Goal: Task Accomplishment & Management: Complete application form

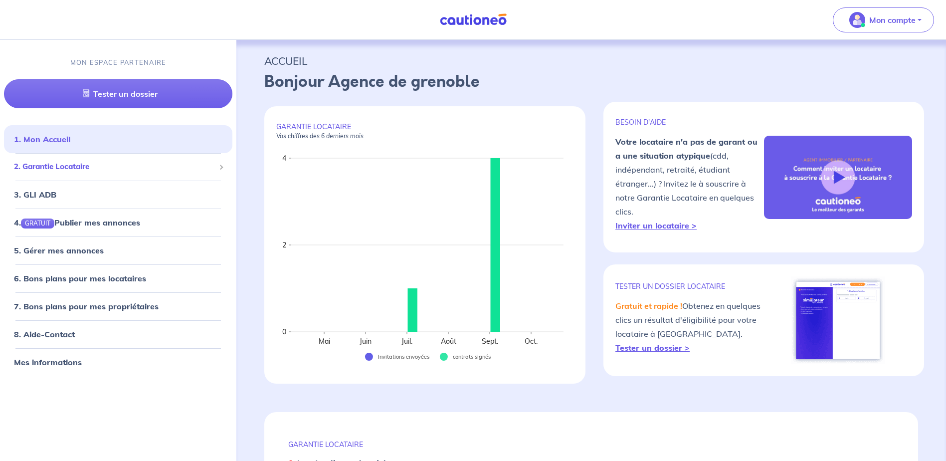
click at [217, 169] on div "2. Garantie Locataire" at bounding box center [118, 167] width 228 height 19
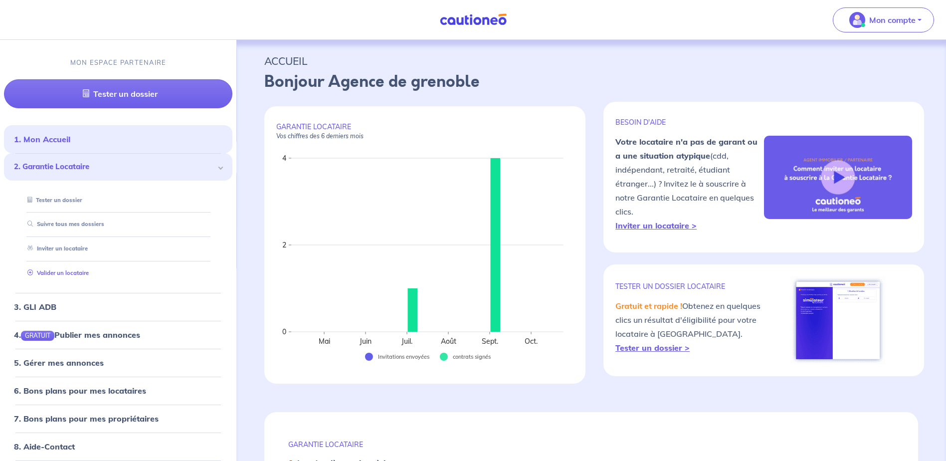
click at [74, 273] on link "Valider un locataire" at bounding box center [55, 272] width 65 height 7
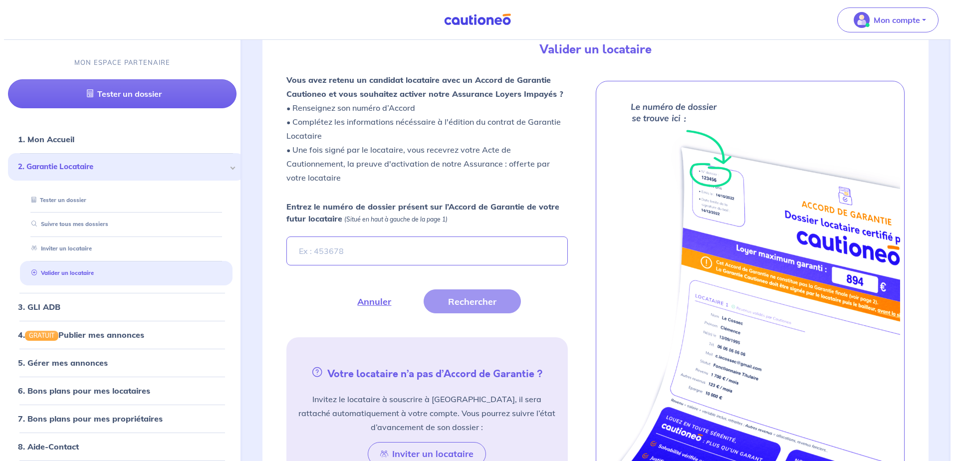
scroll to position [274, 0]
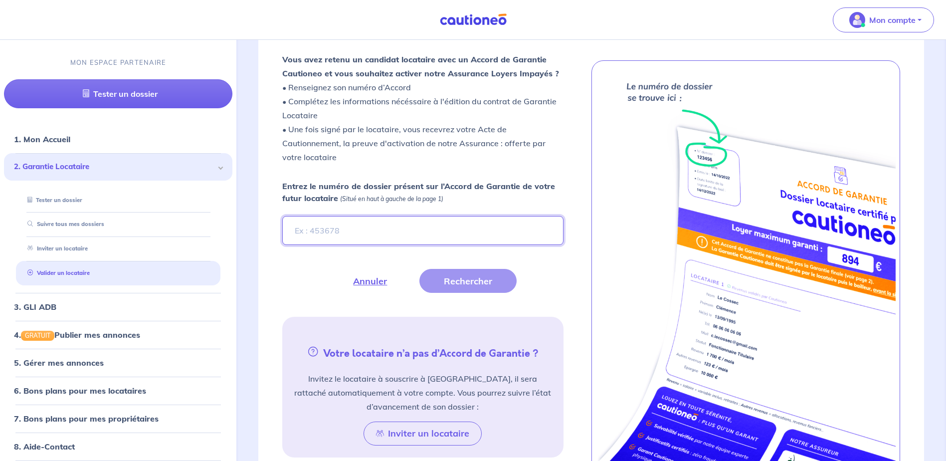
click at [440, 228] on input "Entrez le numéro de dossier présent sur l’Accord de Garantie de votre futur loc…" at bounding box center [422, 230] width 281 height 29
click at [497, 283] on button "Rechercher" at bounding box center [467, 281] width 97 height 24
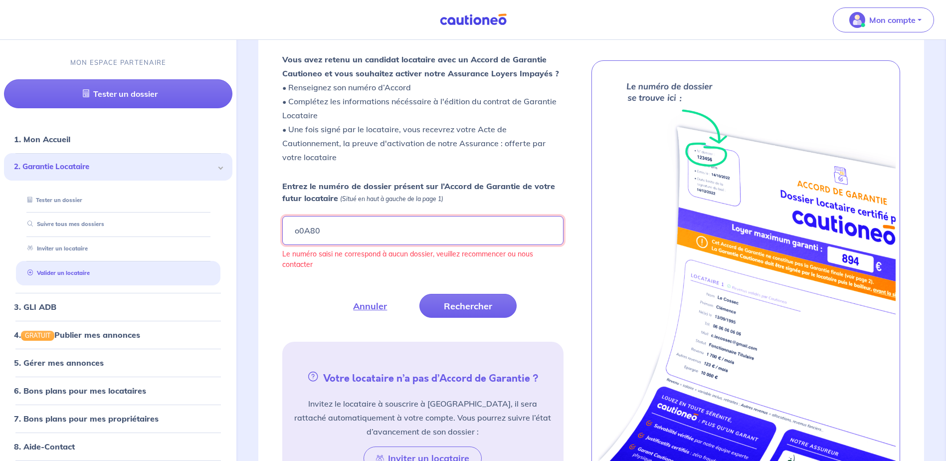
drag, startPoint x: 327, startPoint y: 226, endPoint x: 245, endPoint y: 225, distance: 81.8
click at [245, 225] on div "Fermer Valider un locataire Vous avez retenu un candidat locataire avec un Acco…" at bounding box center [591, 252] width 702 height 583
paste input "0OA8o3"
type input "0OA8o3"
click at [454, 307] on button "Rechercher" at bounding box center [467, 306] width 97 height 24
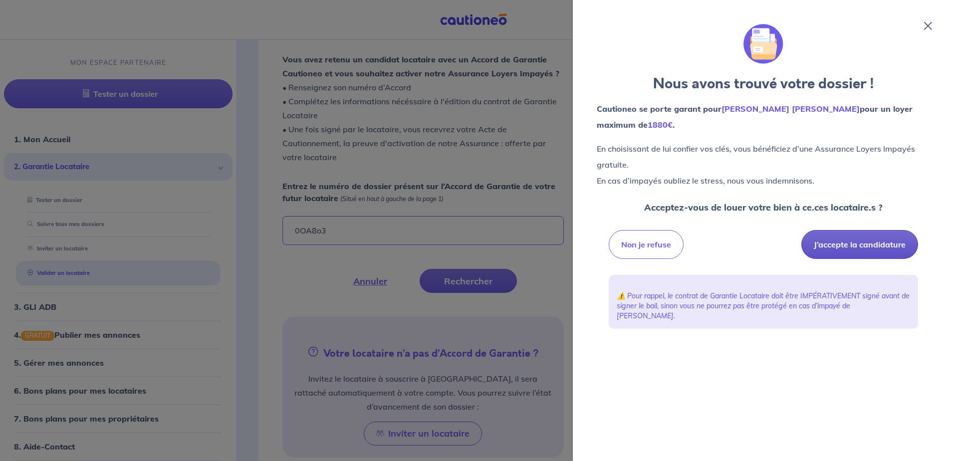
click at [852, 246] on button "J’accepte la candidature" at bounding box center [859, 244] width 117 height 29
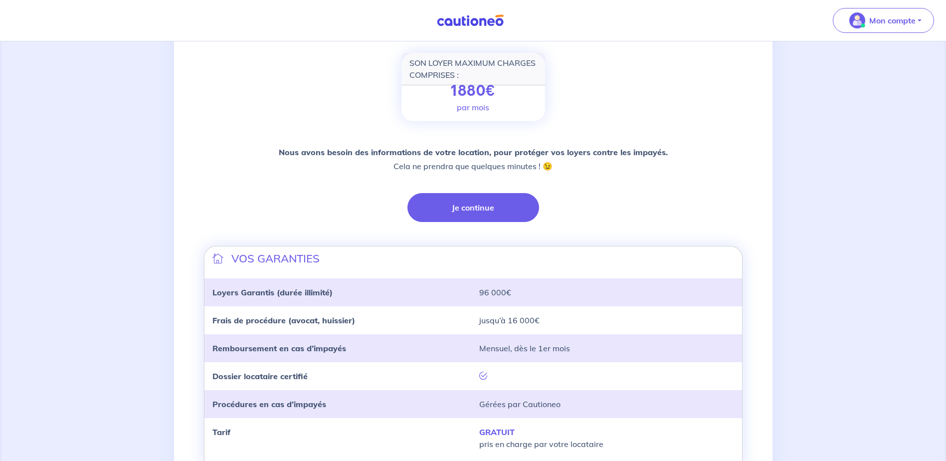
scroll to position [204, 0]
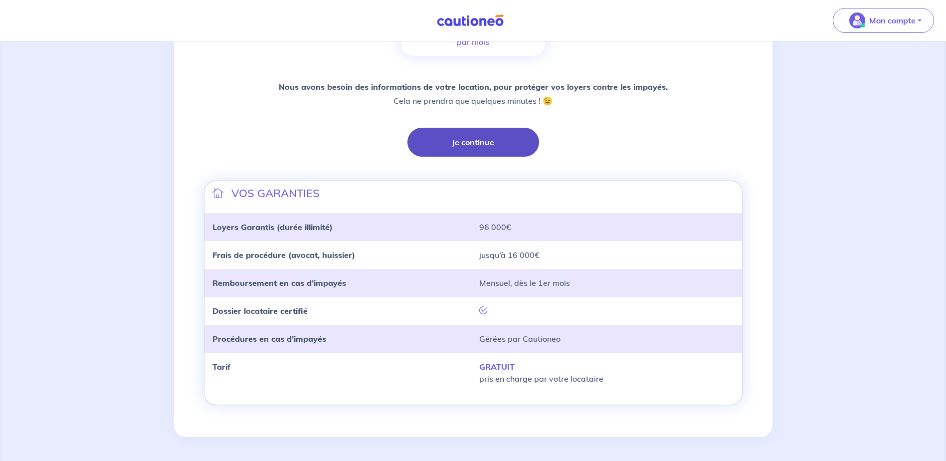
click at [483, 148] on button "Je continue" at bounding box center [474, 142] width 132 height 29
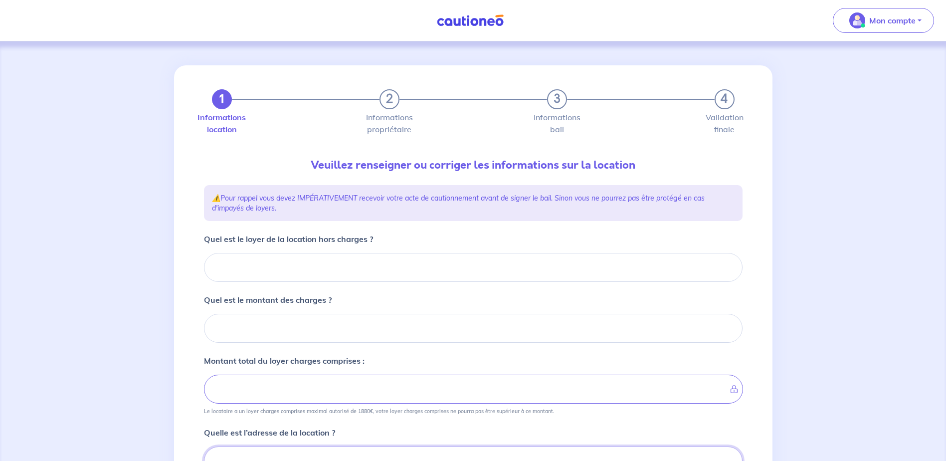
scroll to position [5, 0]
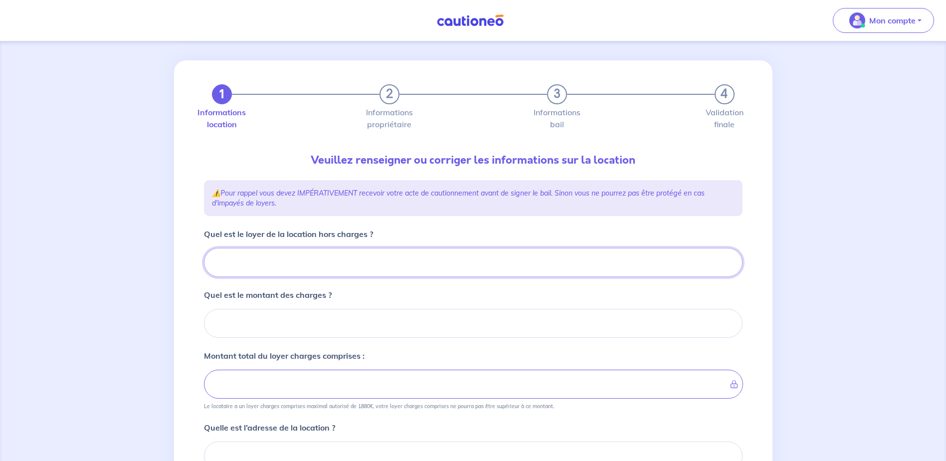
click at [412, 257] on input "Quel est le loyer de la location hors charges ?" at bounding box center [473, 262] width 539 height 29
type input "62"
type input "625"
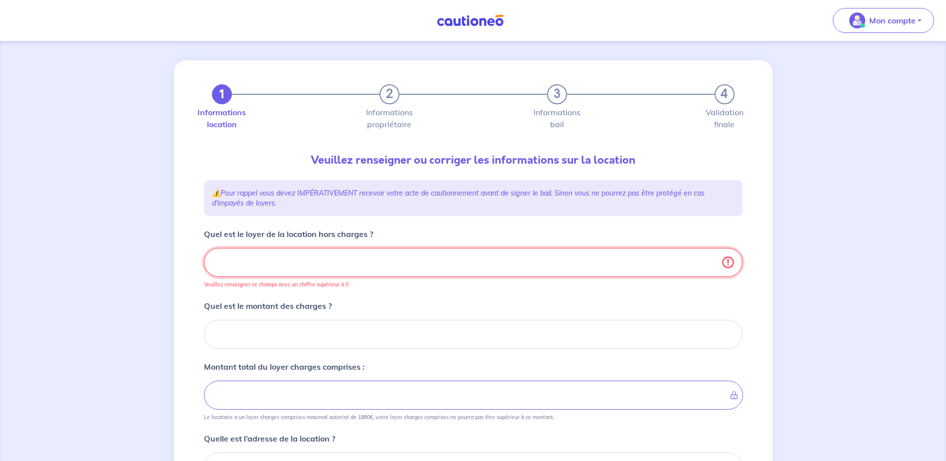
type input "625.2"
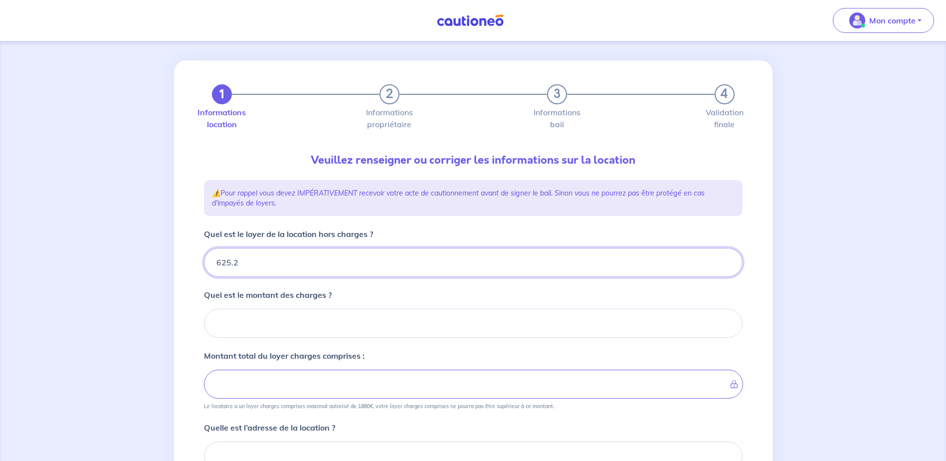
type input "625.22"
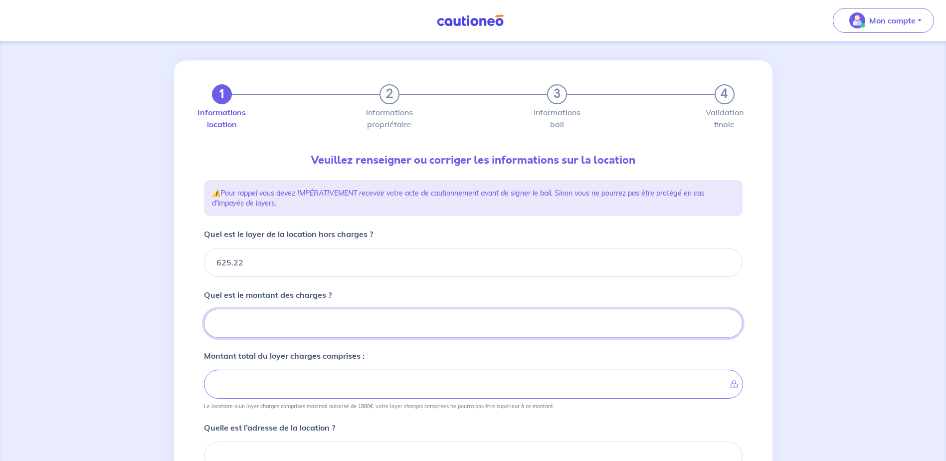
click at [344, 336] on input "Quel est le montant des charges ?" at bounding box center [473, 323] width 539 height 29
type input "58"
type input "630.22"
type input "683.22"
type input "58.5"
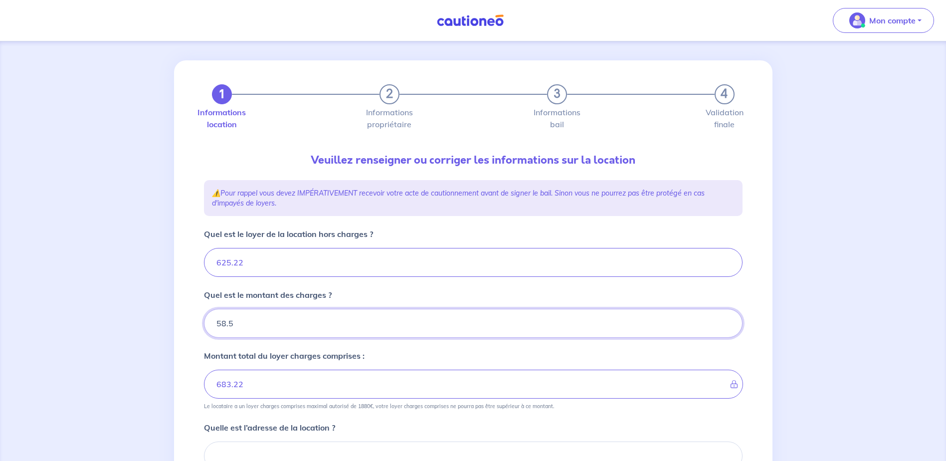
type input "625.22"
type input "58.55"
type input "683.77"
type input "58.55"
click at [838, 315] on div "1 2 3 4 Informations location Informations propriétaire Informations bail Valid…" at bounding box center [473, 355] width 946 height 638
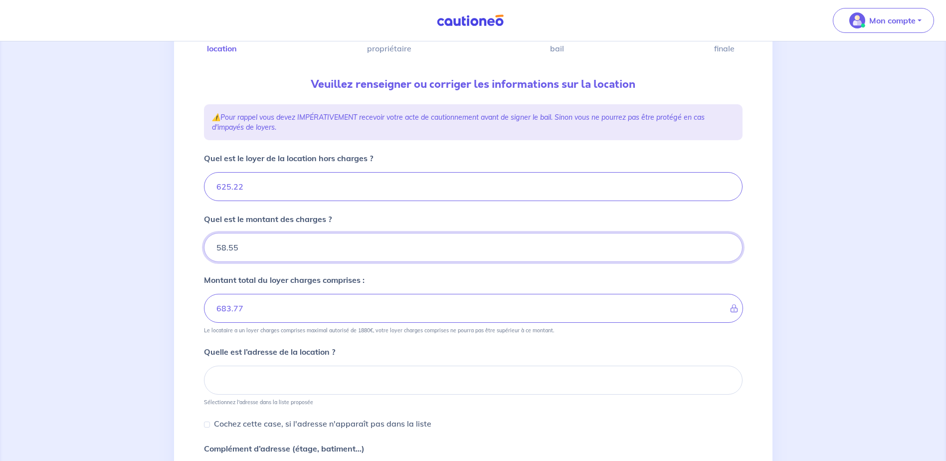
scroll to position [205, 0]
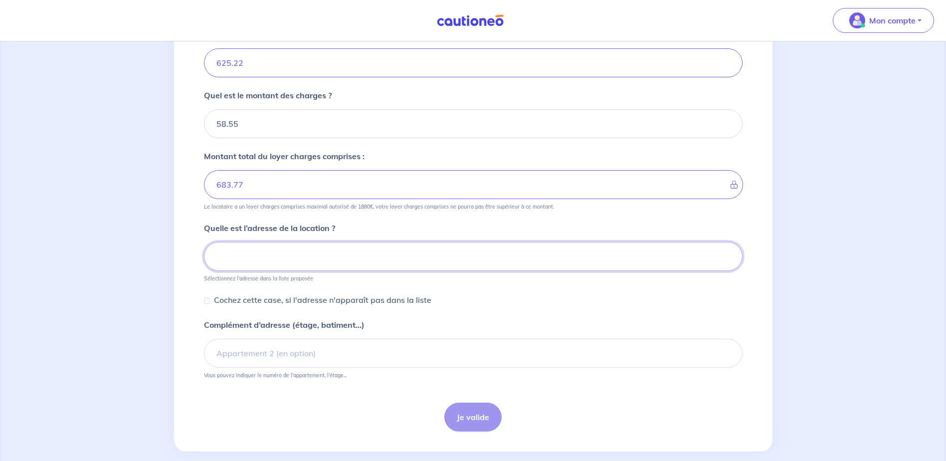
click at [351, 248] on input at bounding box center [473, 256] width 539 height 29
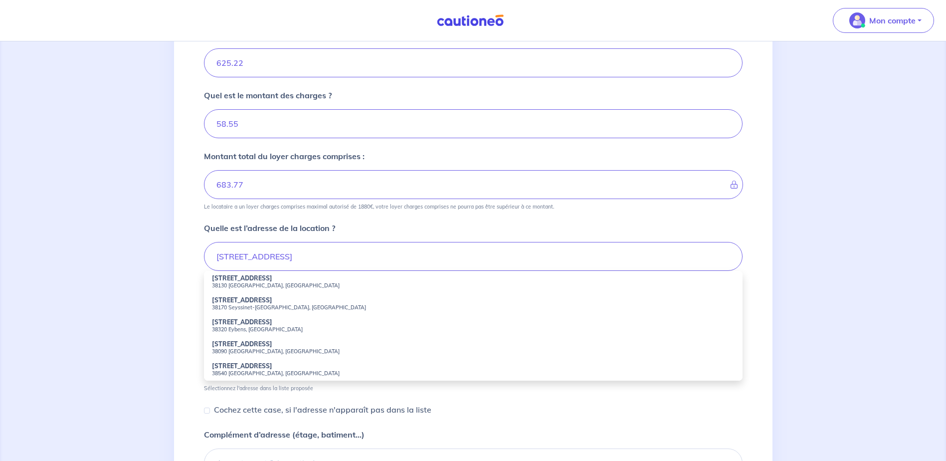
click at [233, 302] on strong "98b Avenue de la République" at bounding box center [242, 299] width 60 height 7
type input "98b Avenue de la République, 38170 Seyssinet-Pariset, France"
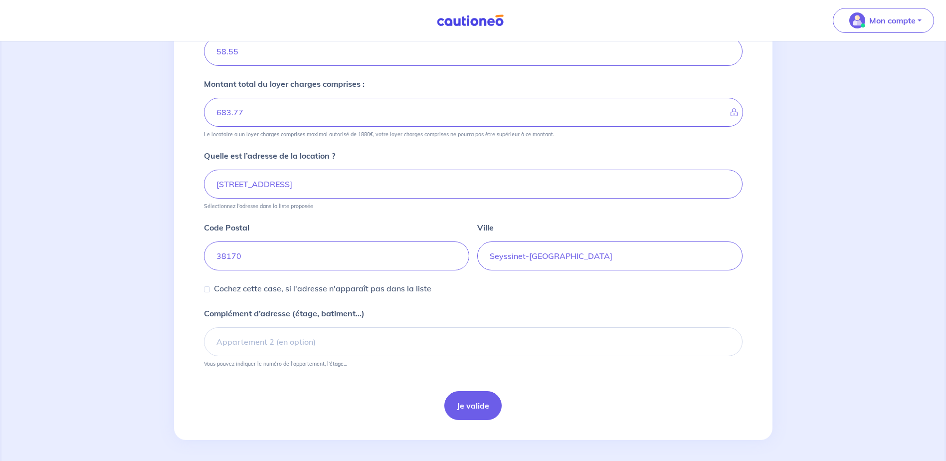
scroll to position [280, 0]
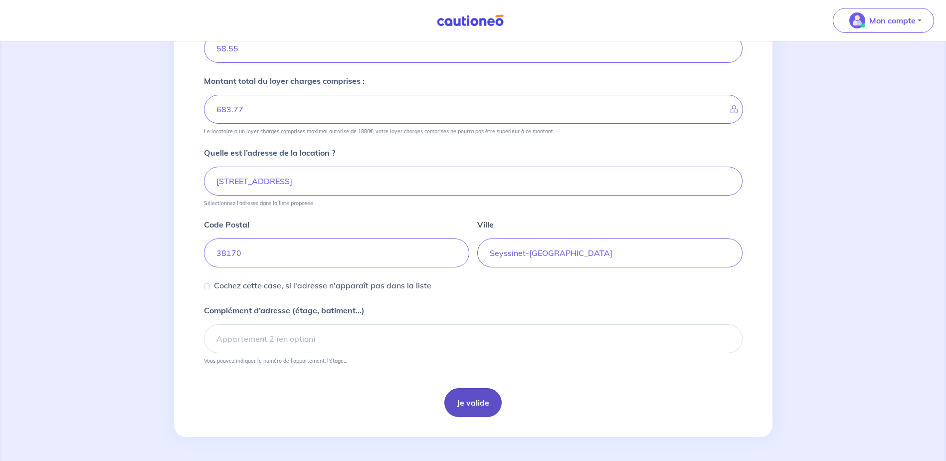
click at [481, 403] on button "Je valide" at bounding box center [472, 402] width 57 height 29
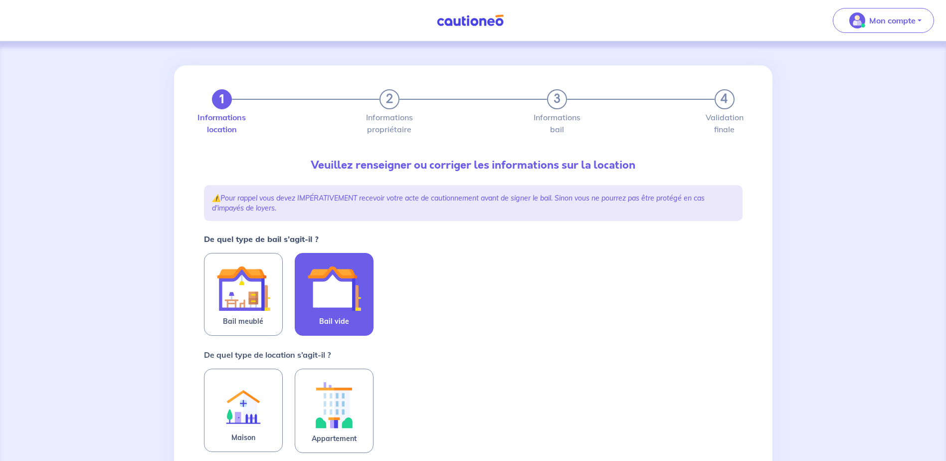
click at [318, 289] on img at bounding box center [334, 288] width 54 height 54
click at [0, 0] on input "Bail vide" at bounding box center [0, 0] width 0 height 0
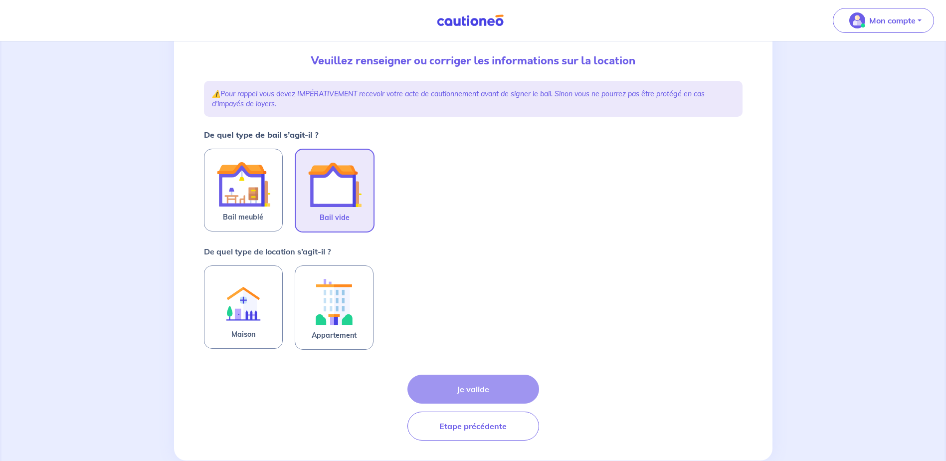
scroll to position [128, 0]
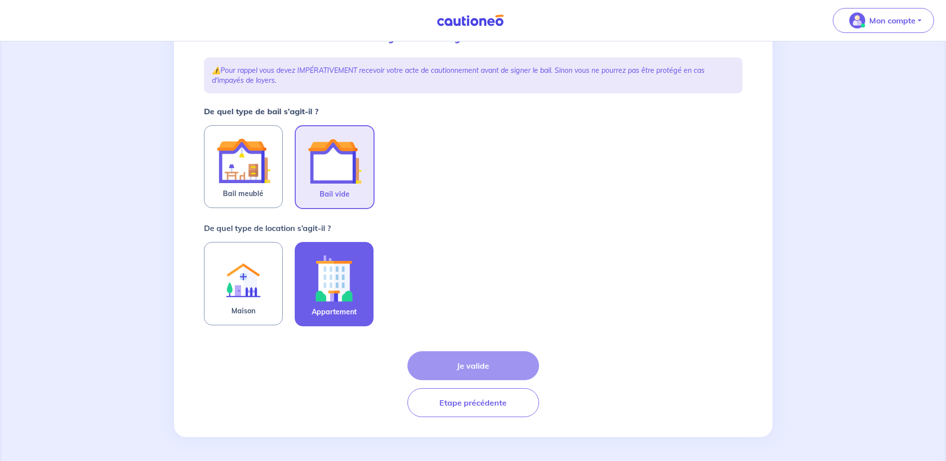
click at [330, 287] on img at bounding box center [334, 277] width 54 height 55
click at [0, 0] on input "Appartement" at bounding box center [0, 0] width 0 height 0
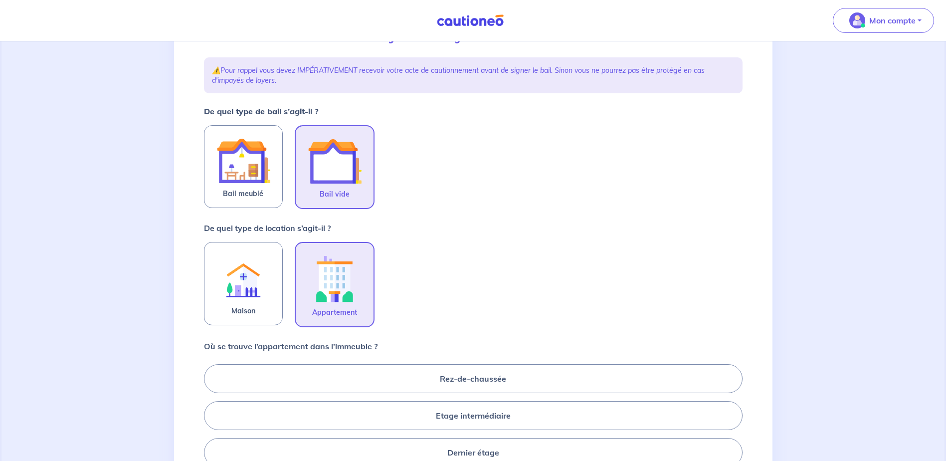
click at [438, 395] on div "Rez-de-chaussée Etage intermédiaire Dernier étage" at bounding box center [473, 415] width 539 height 111
click at [446, 386] on label "Rez-de-chaussée" at bounding box center [473, 378] width 539 height 29
click at [210, 412] on input "Rez-de-chaussée" at bounding box center [207, 415] width 6 height 6
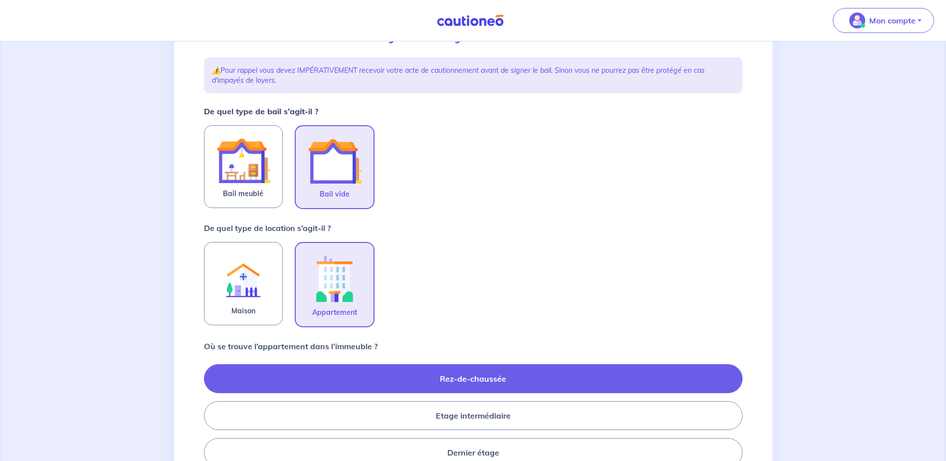
radio input "true"
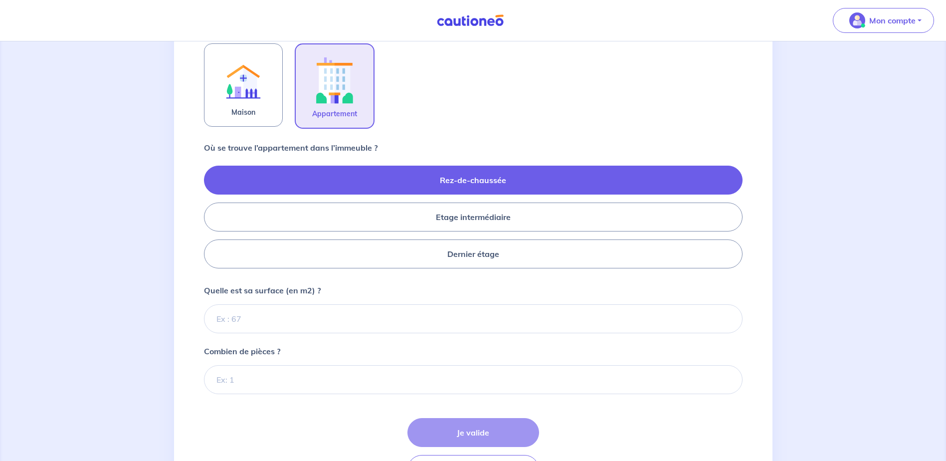
scroll to position [327, 0]
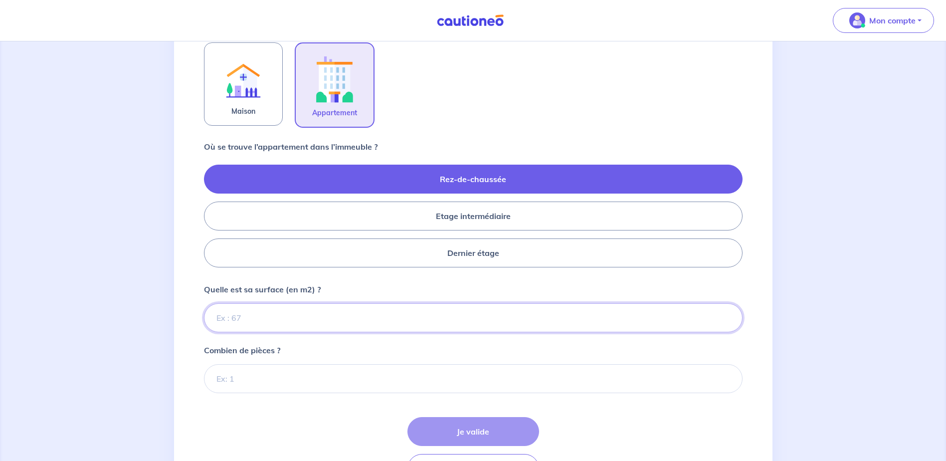
click at [313, 312] on input "Quelle est sa surface (en m2) ?" at bounding box center [473, 317] width 539 height 29
click at [277, 319] on input "Quelle est sa surface (en m2) ?" at bounding box center [473, 317] width 539 height 29
type input "48"
type input "48.80"
click at [296, 380] on input "Combien de pièces ?" at bounding box center [473, 378] width 539 height 29
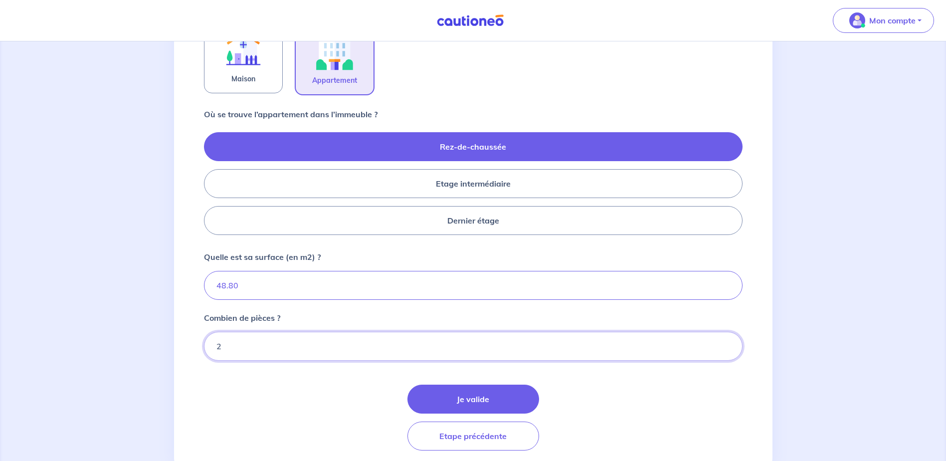
scroll to position [377, 0]
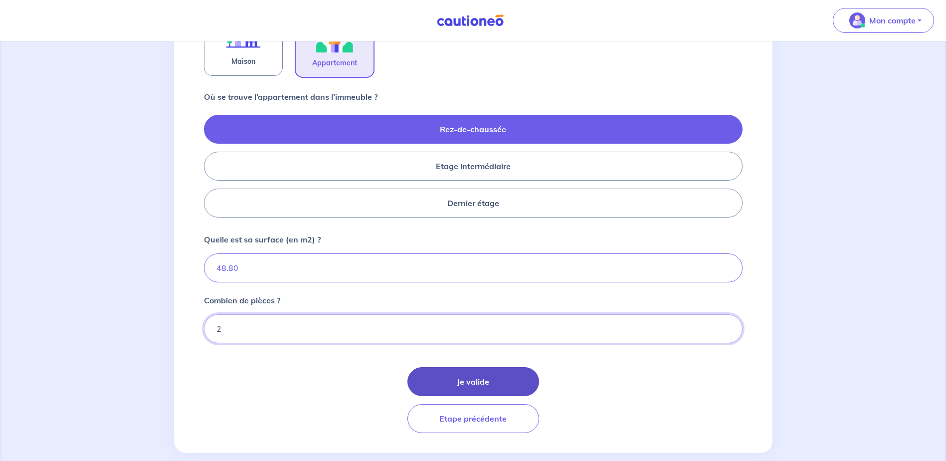
type input "2"
click at [442, 377] on button "Je valide" at bounding box center [474, 381] width 132 height 29
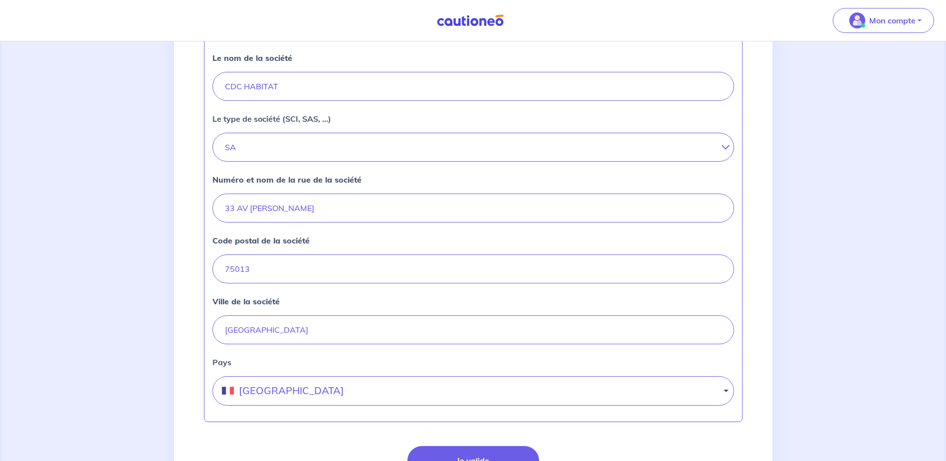
scroll to position [349, 0]
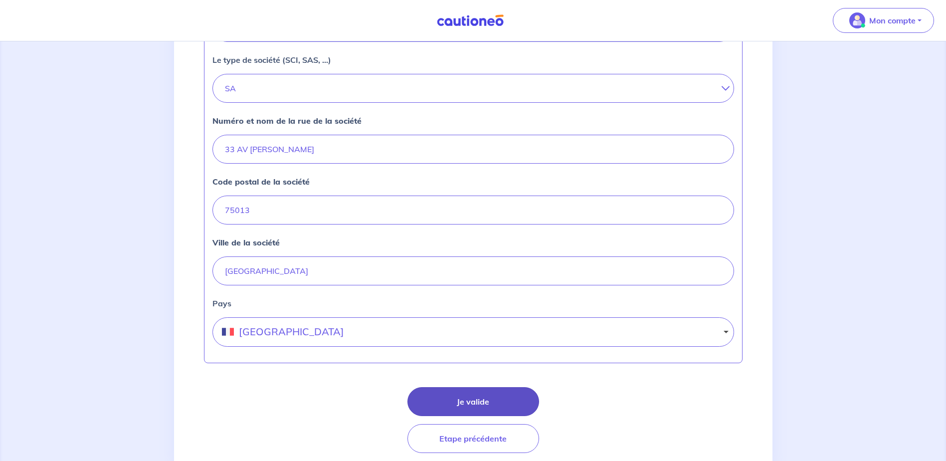
click at [465, 401] on button "Je valide" at bounding box center [474, 401] width 132 height 29
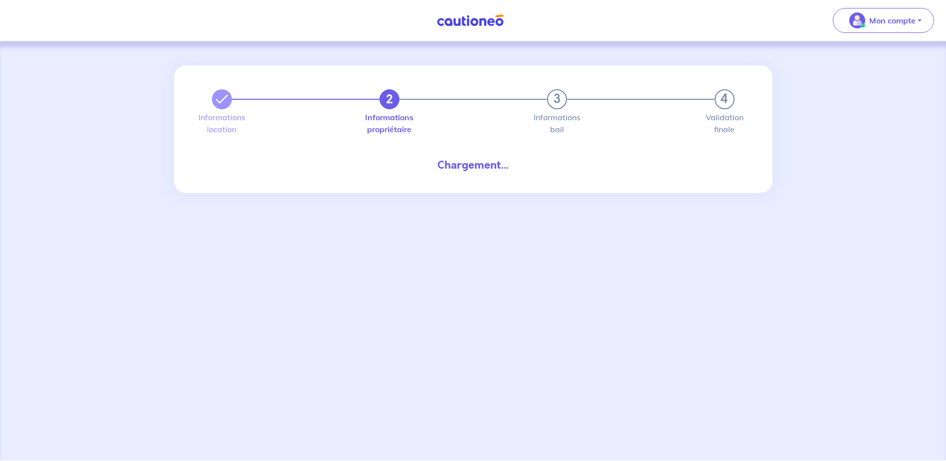
select select "FR"
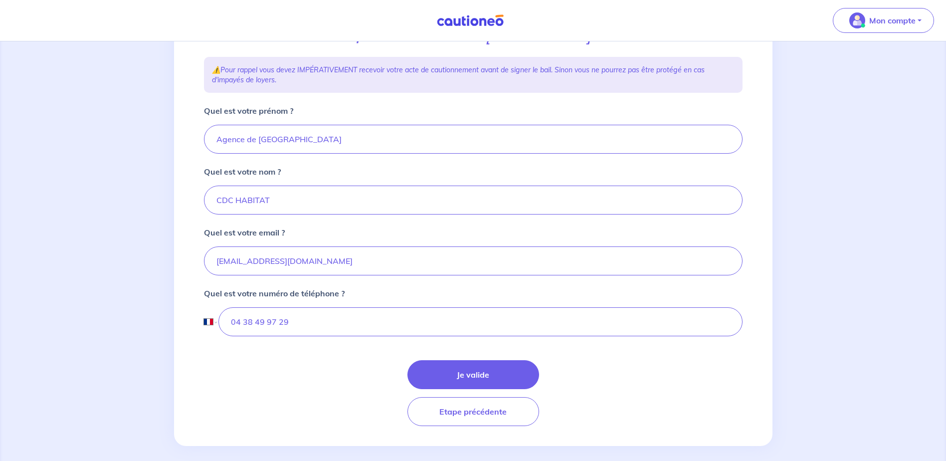
scroll to position [169, 0]
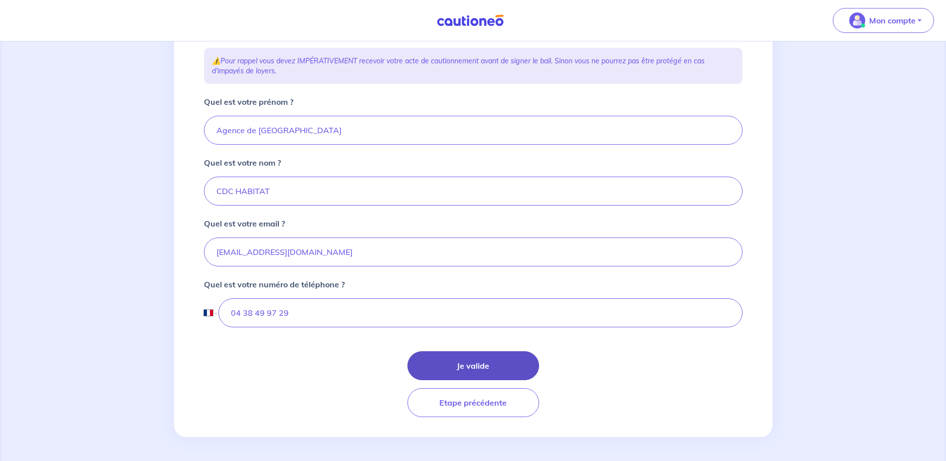
click at [476, 367] on button "Je valide" at bounding box center [474, 365] width 132 height 29
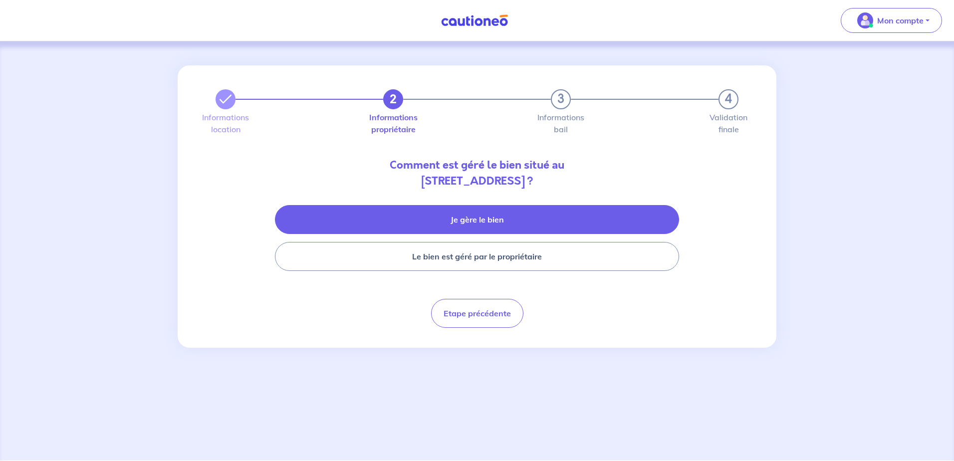
click at [438, 221] on button "Je gère le bien" at bounding box center [477, 219] width 404 height 29
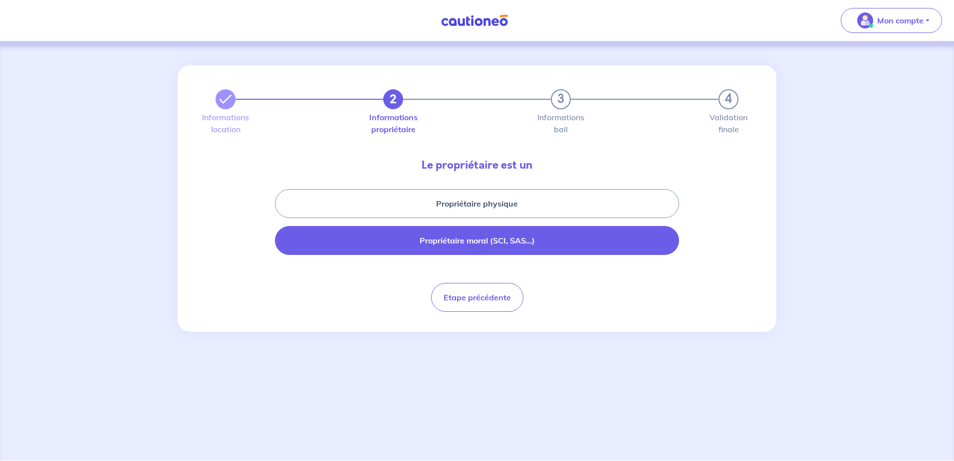
click at [529, 236] on button "Propriétaire moral (SCI, SAS...)" at bounding box center [477, 240] width 404 height 29
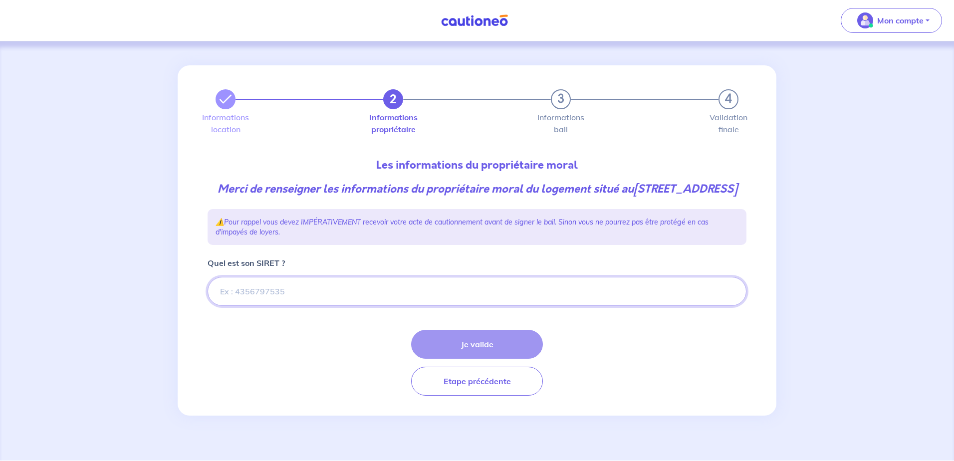
click at [284, 306] on input "Quel est son SIRET ?" at bounding box center [476, 291] width 539 height 29
click at [297, 306] on input "Quel est son SIRET ?" at bounding box center [476, 291] width 539 height 29
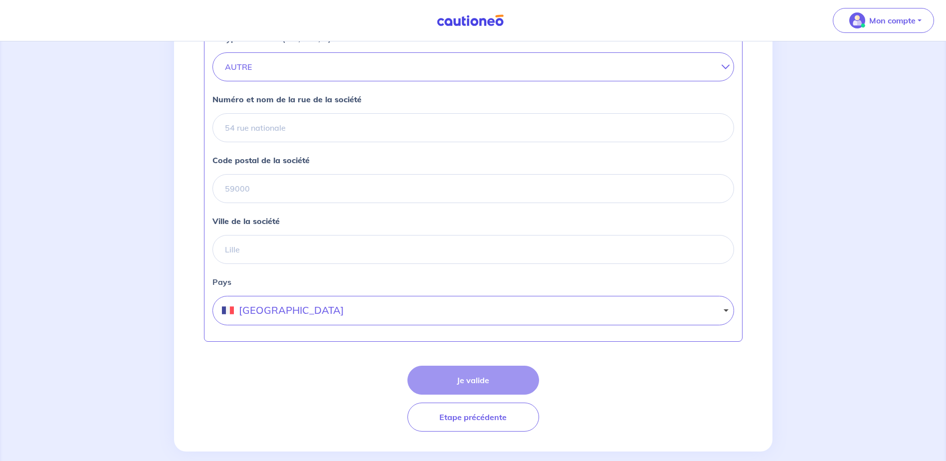
scroll to position [393, 0]
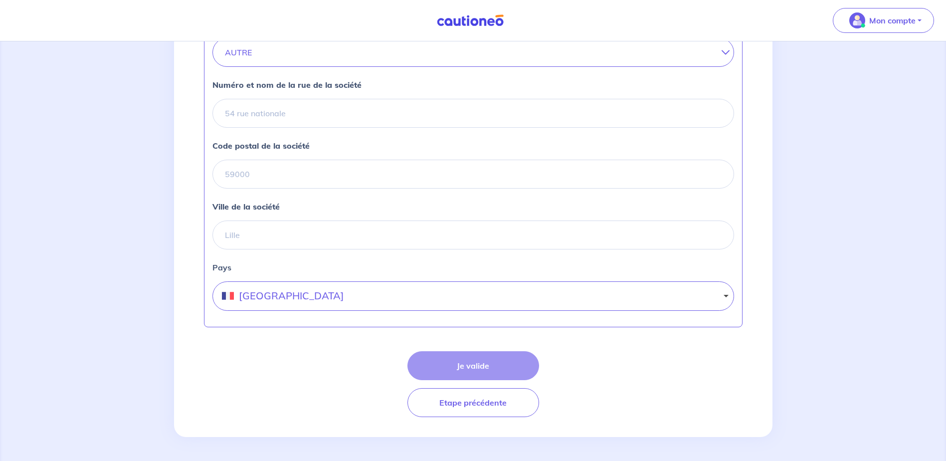
type input "470801168"
click at [302, 111] on input "Numéro et nom de la rue de la société" at bounding box center [473, 113] width 522 height 29
type input "33 AV PIERRE MENDES FRANCE"
type input "75013"
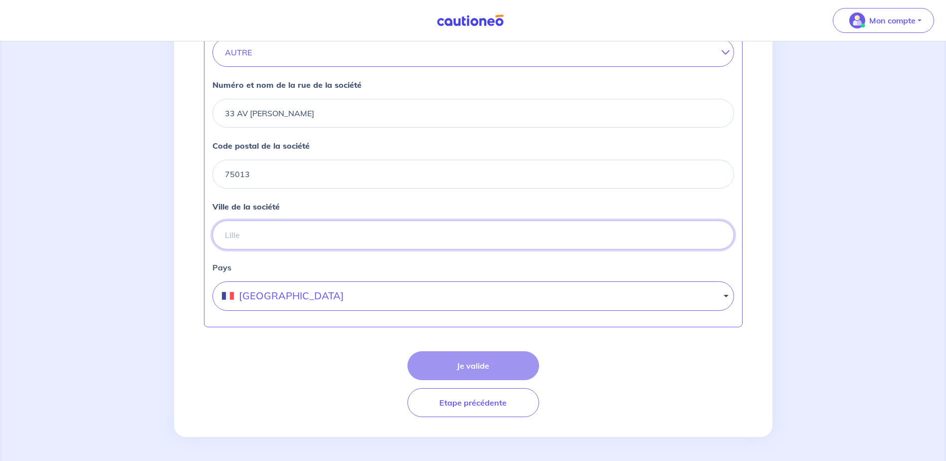
type input "PARIS 13"
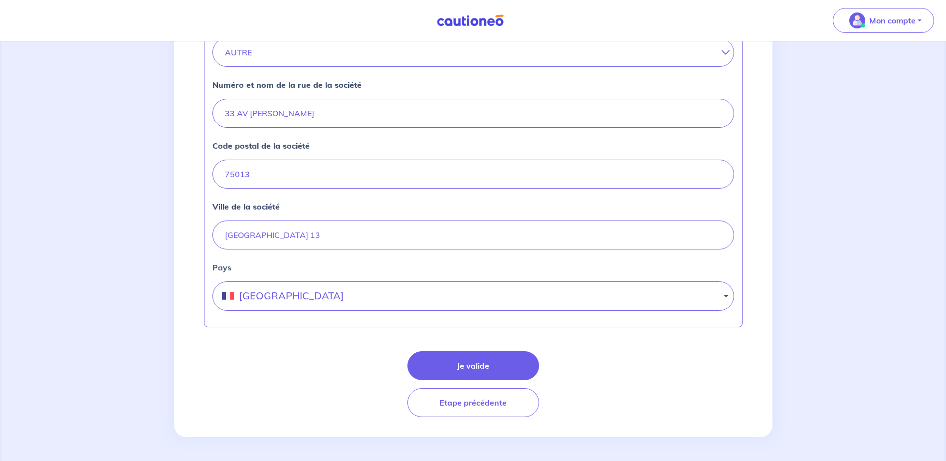
click at [306, 369] on div "Je valide Etape précédente" at bounding box center [473, 384] width 539 height 66
click at [509, 363] on button "Je valide" at bounding box center [474, 365] width 132 height 29
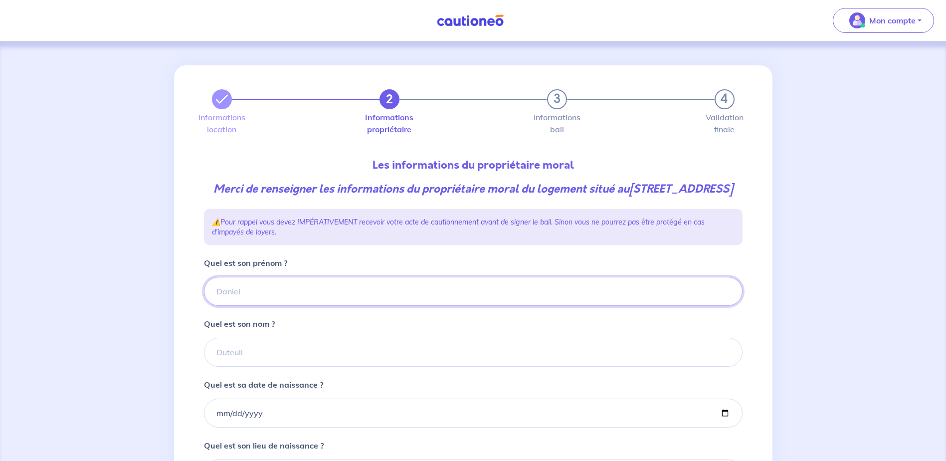
click at [298, 306] on input "Quel est son prénom ?" at bounding box center [473, 291] width 539 height 29
type input "CDC HABITAT"
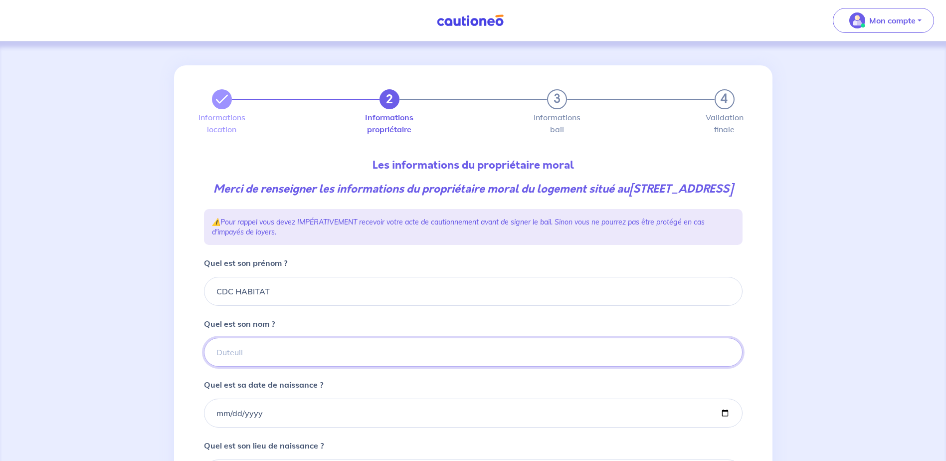
type input "CDC Habitat"
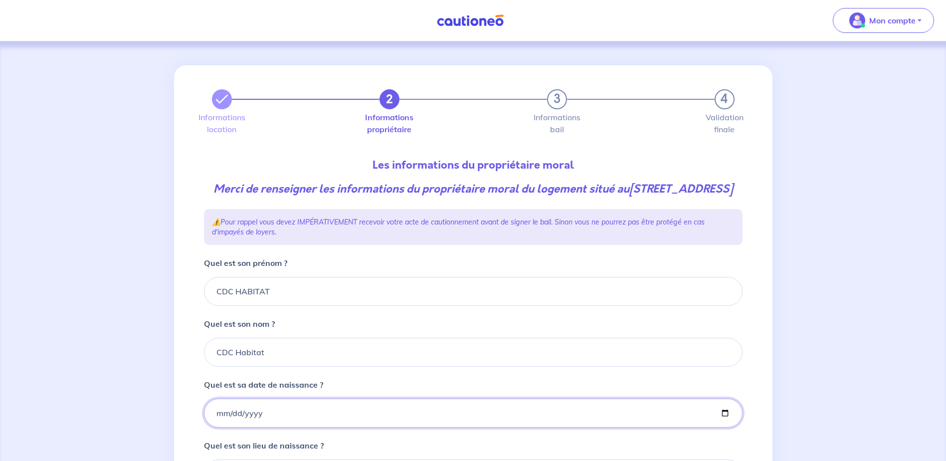
type input "2006-12-17"
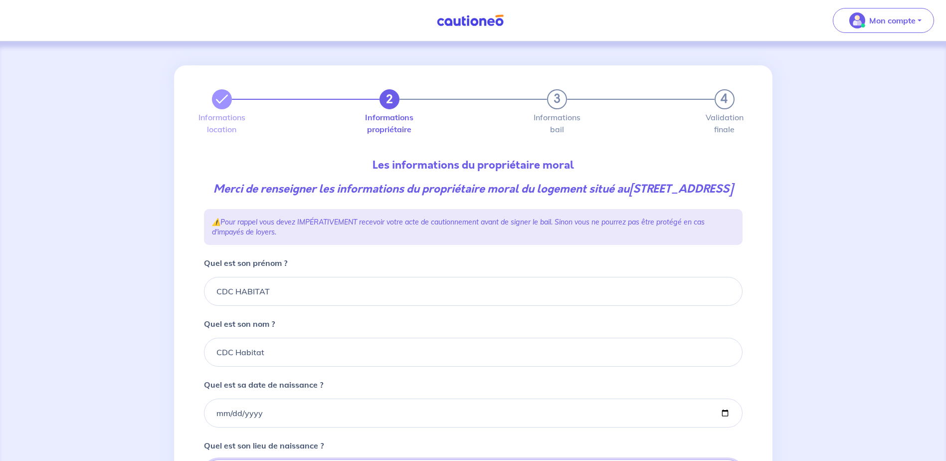
type input "Paris"
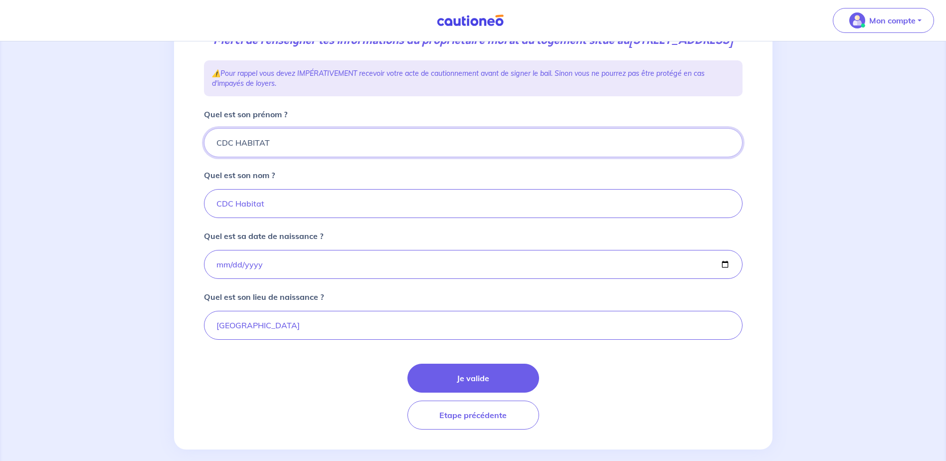
scroll to position [150, 0]
click at [437, 392] on button "Je valide" at bounding box center [474, 377] width 132 height 29
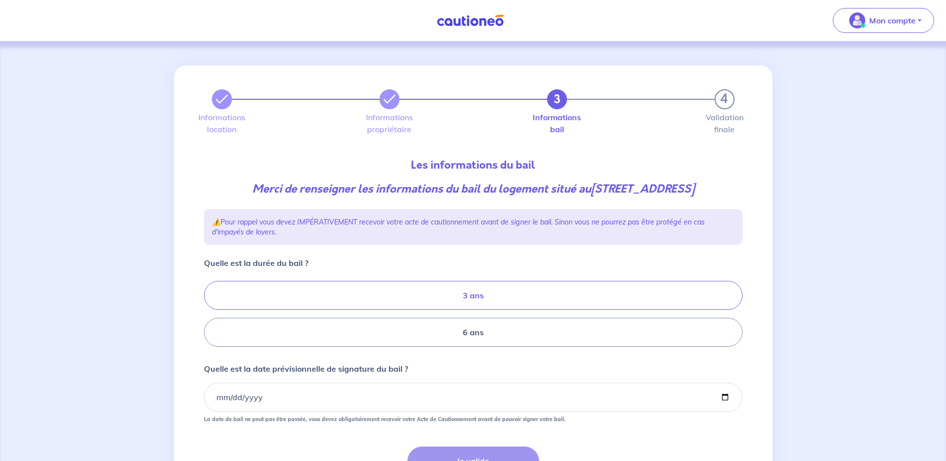
click at [483, 310] on label "3 ans" at bounding box center [473, 295] width 539 height 29
click at [210, 314] on input "3 ans" at bounding box center [207, 314] width 6 height 6
radio input "true"
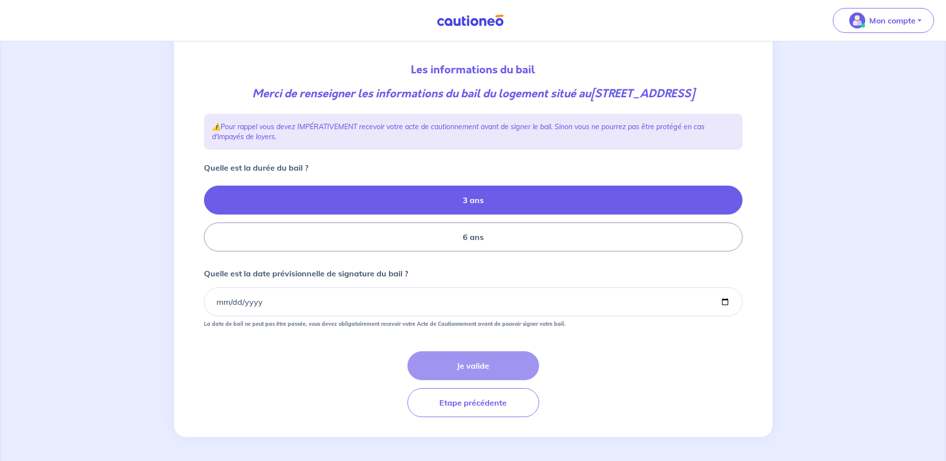
scroll to position [111, 0]
click at [278, 307] on input "Quelle est la date prévisionnelle de signature du bail ?" at bounding box center [473, 301] width 539 height 29
click at [209, 299] on input "Quelle est la date prévisionnelle de signature du bail ?" at bounding box center [473, 301] width 539 height 29
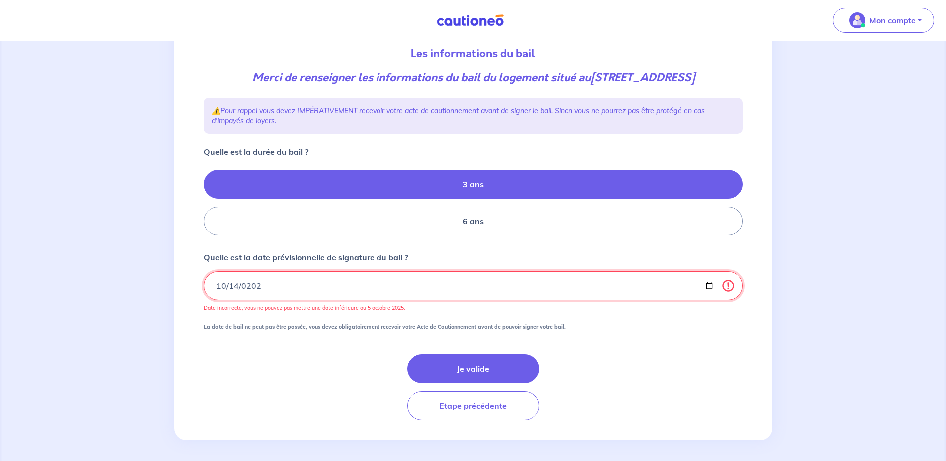
type input "2025-10-14"
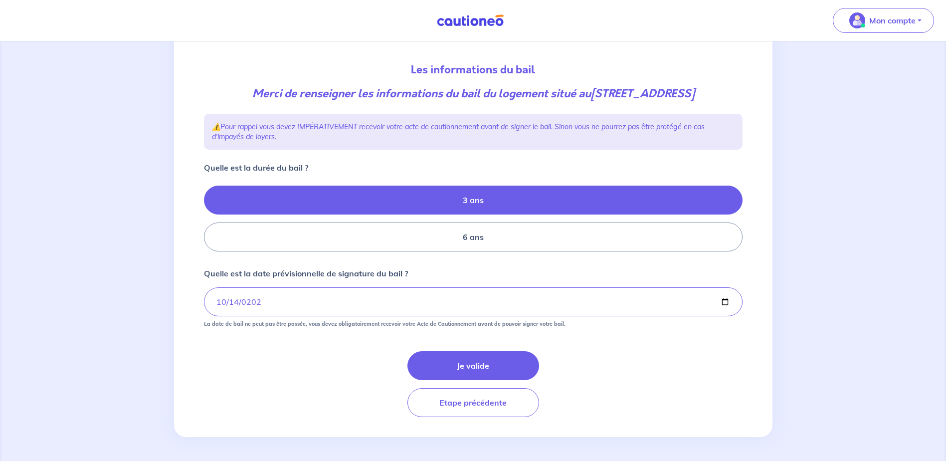
click at [264, 387] on div "Je valide Etape précédente" at bounding box center [473, 384] width 539 height 66
click at [440, 367] on button "Je valide" at bounding box center [474, 365] width 132 height 29
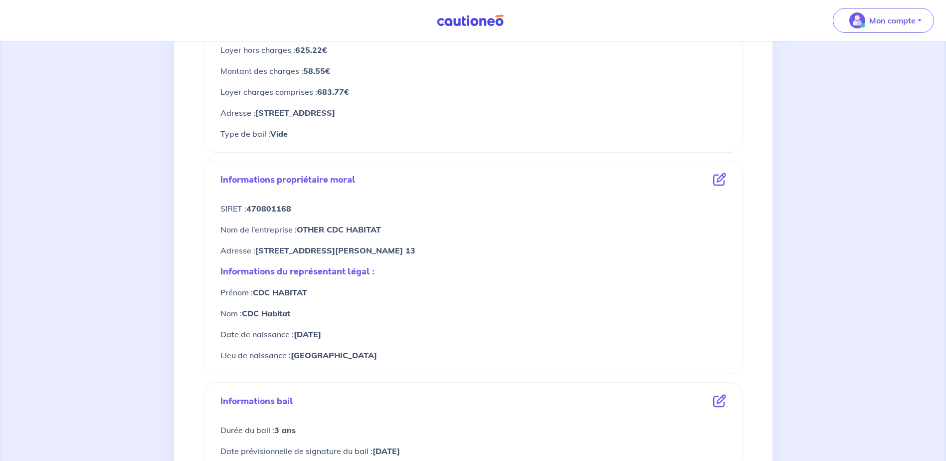
scroll to position [438, 0]
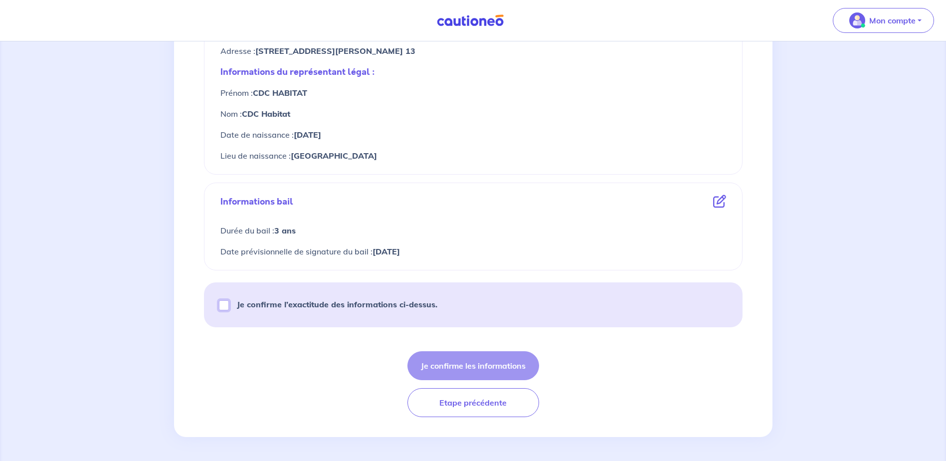
click at [225, 306] on input "Je confirme l’exactitude des informations ci-dessus." at bounding box center [224, 305] width 10 height 10
checkbox input "true"
click at [501, 373] on button "Je confirme les informations" at bounding box center [474, 365] width 132 height 29
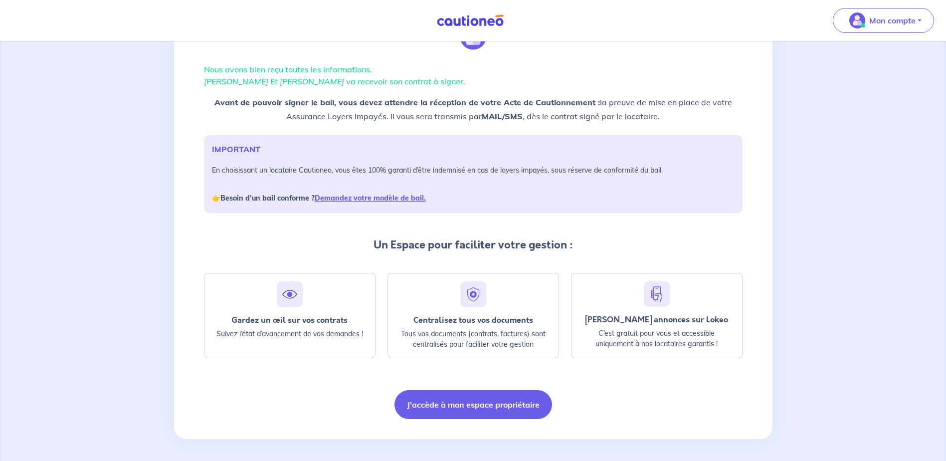
scroll to position [58, 0]
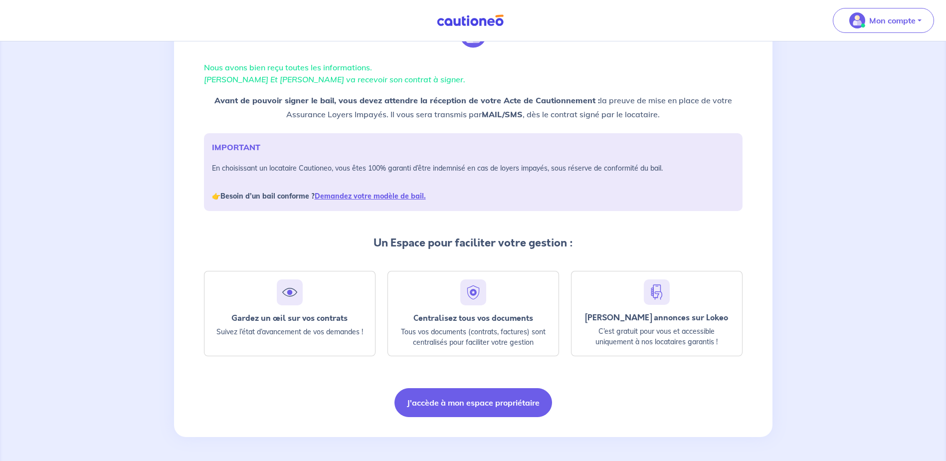
click at [311, 241] on p "Un Espace pour faciliter votre gestion :" at bounding box center [473, 243] width 539 height 16
